Goal: Task Accomplishment & Management: Manage account settings

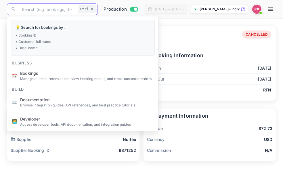
click at [29, 10] on input "text" at bounding box center [46, 8] width 57 height 11
paste input "Xy49NTGAo"
type input "Xy49NTGAo"
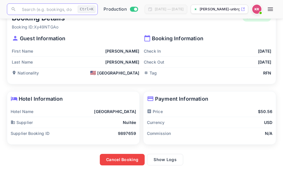
scroll to position [17, 0]
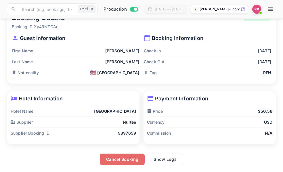
click at [127, 160] on button "Cancel Booking" at bounding box center [122, 159] width 45 height 11
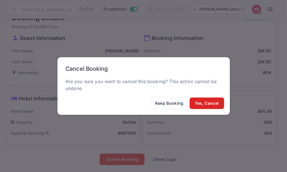
click at [209, 104] on button "Yes, Cancel" at bounding box center [207, 102] width 34 height 11
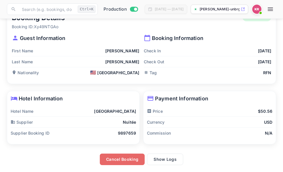
click at [126, 164] on button "Cancel Booking" at bounding box center [122, 159] width 45 height 11
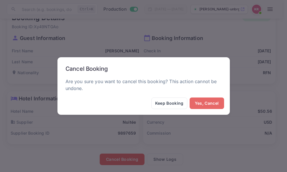
click at [204, 104] on button "Yes, Cancel" at bounding box center [207, 102] width 34 height 11
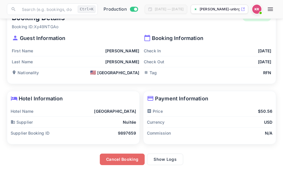
click at [115, 157] on button "Cancel Booking" at bounding box center [122, 159] width 45 height 11
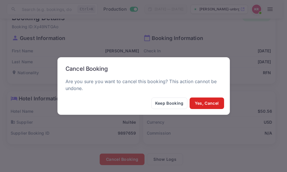
click at [204, 103] on button "Yes, Cancel" at bounding box center [207, 102] width 34 height 11
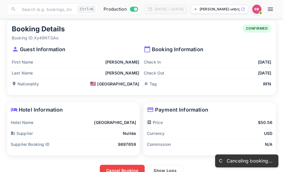
scroll to position [0, 0]
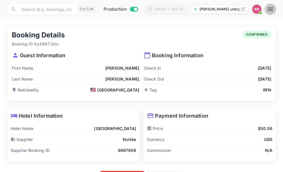
click at [273, 9] on icon "button" at bounding box center [270, 8] width 5 height 3
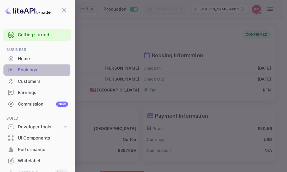
click at [28, 69] on div "Bookings" at bounding box center [43, 70] width 50 height 7
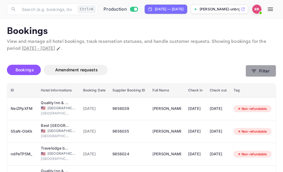
click at [255, 72] on icon "button" at bounding box center [254, 71] width 6 height 6
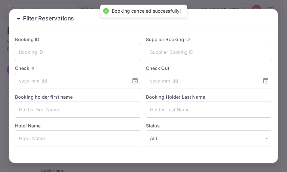
click at [19, 52] on input "text" at bounding box center [78, 52] width 126 height 16
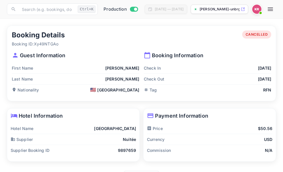
drag, startPoint x: 20, startPoint y: 52, endPoint x: 162, endPoint y: 31, distance: 144.2
click at [162, 31] on div "Booking Details Booking ID: Xy49NTGAo CANCELLED" at bounding box center [141, 38] width 259 height 16
